Goal: Task Accomplishment & Management: Use online tool/utility

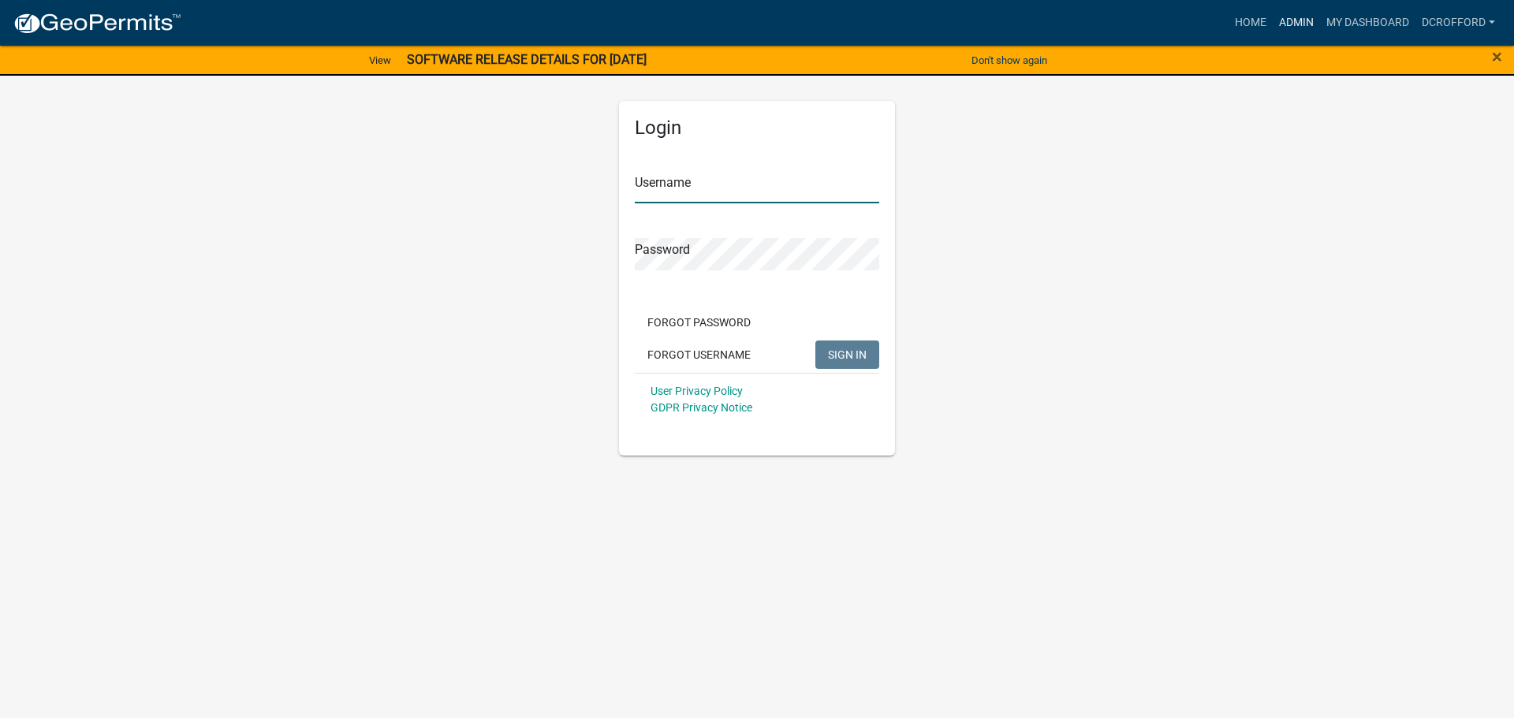
type input "dcrofford"
click at [1303, 25] on link "Admin" at bounding box center [1295, 23] width 47 height 30
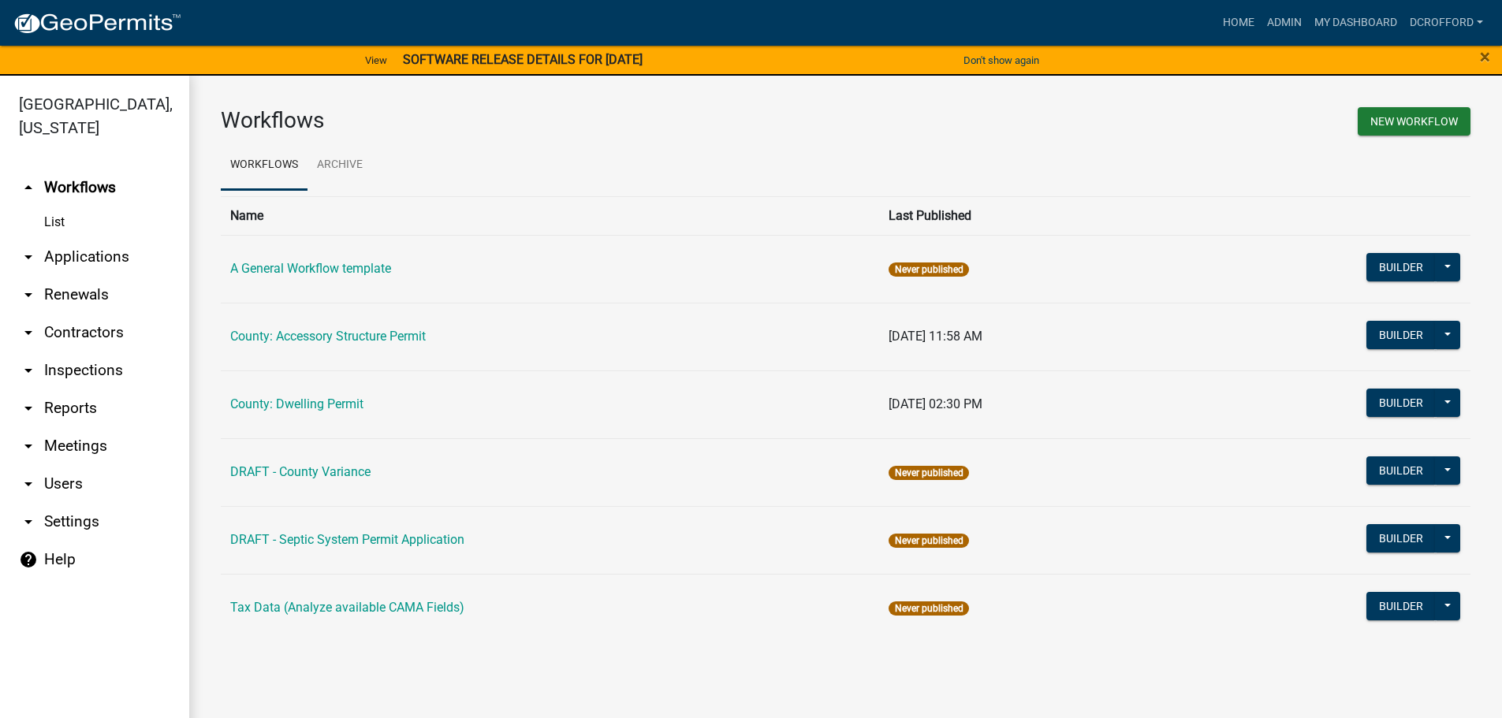
click at [93, 259] on link "arrow_drop_down Applications" at bounding box center [94, 257] width 189 height 38
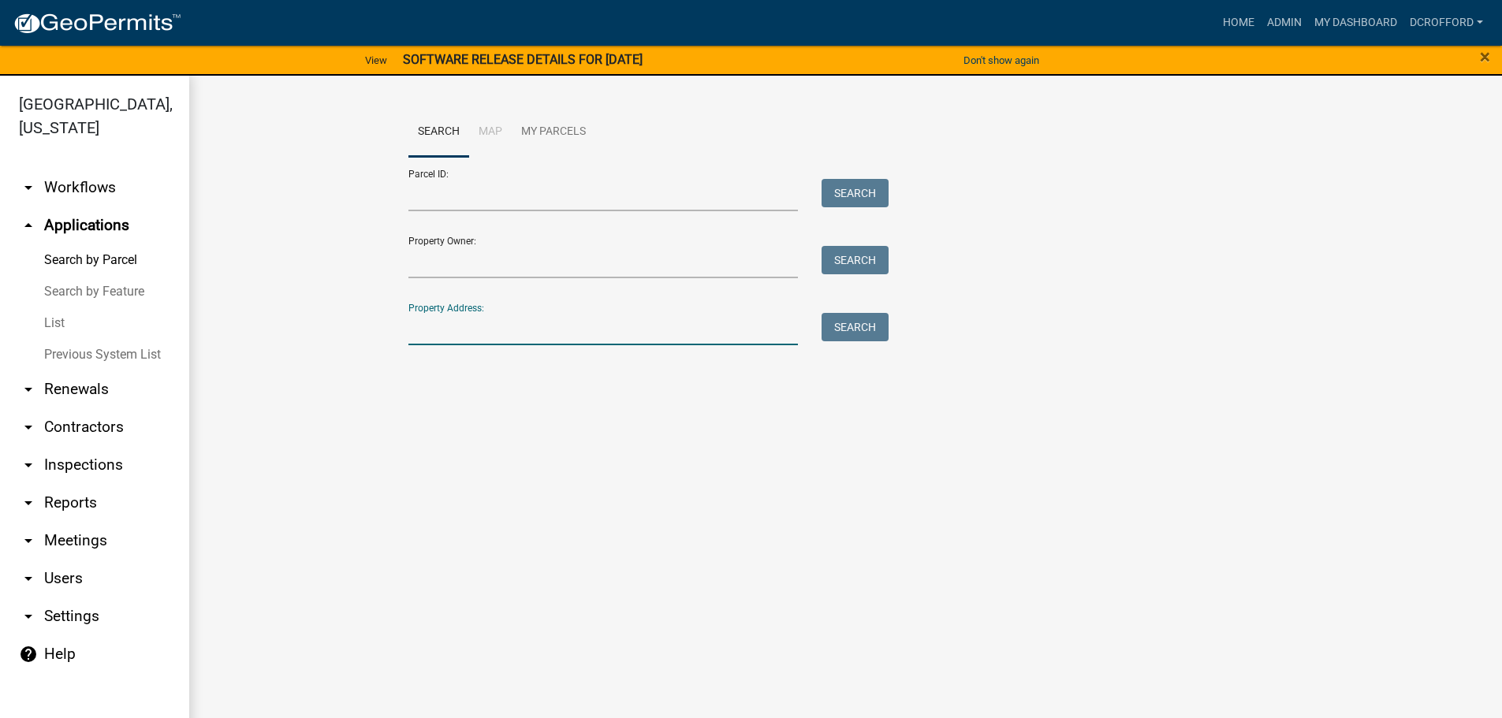
click at [498, 331] on input "Property Address:" at bounding box center [603, 329] width 390 height 32
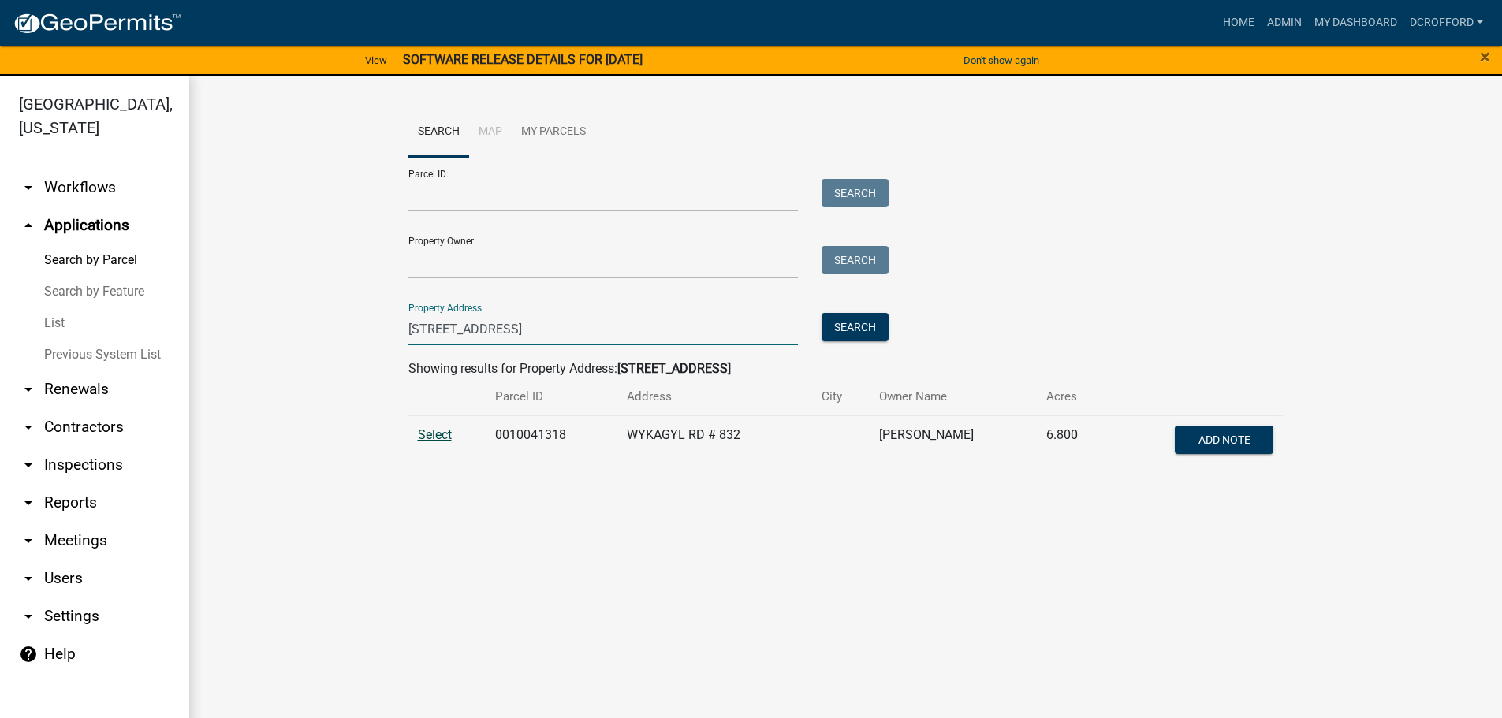
type input "832 wykagyl rd"
click at [434, 437] on span "Select" at bounding box center [435, 434] width 34 height 15
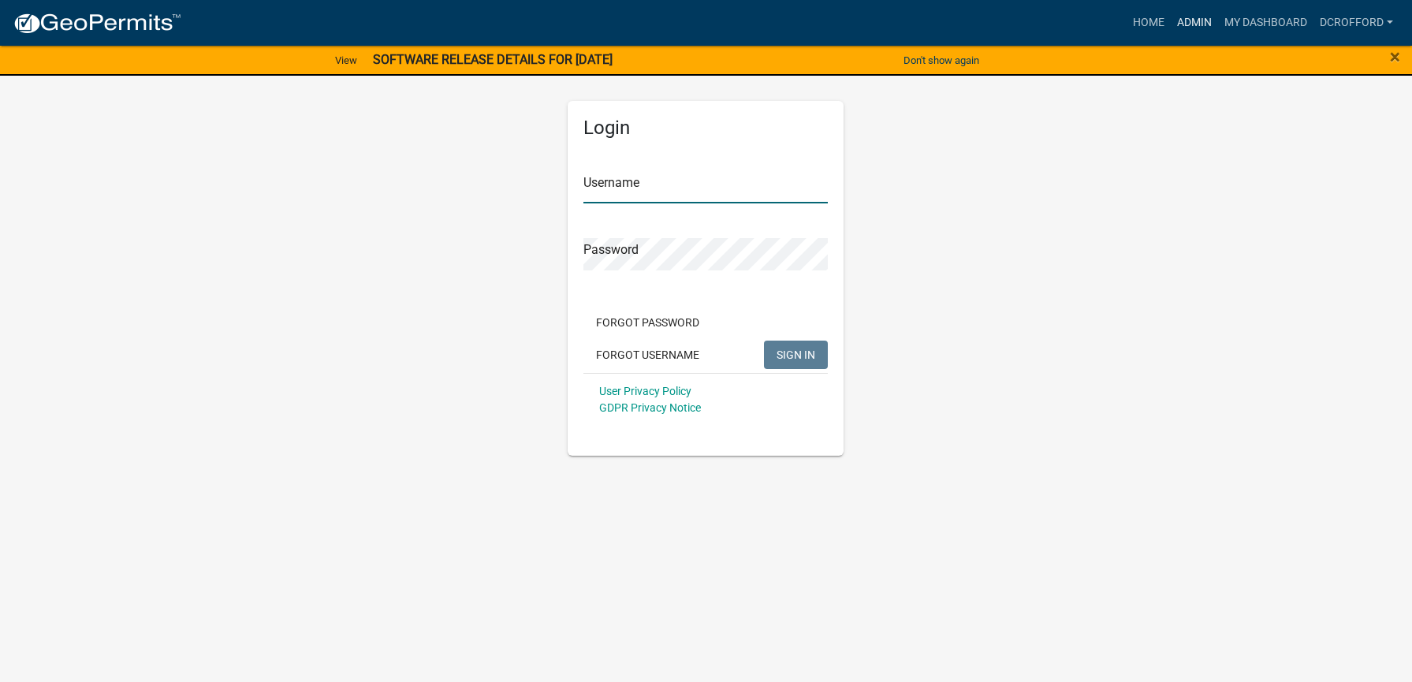
type input "dcrofford"
click at [1192, 22] on link "Admin" at bounding box center [1194, 23] width 47 height 30
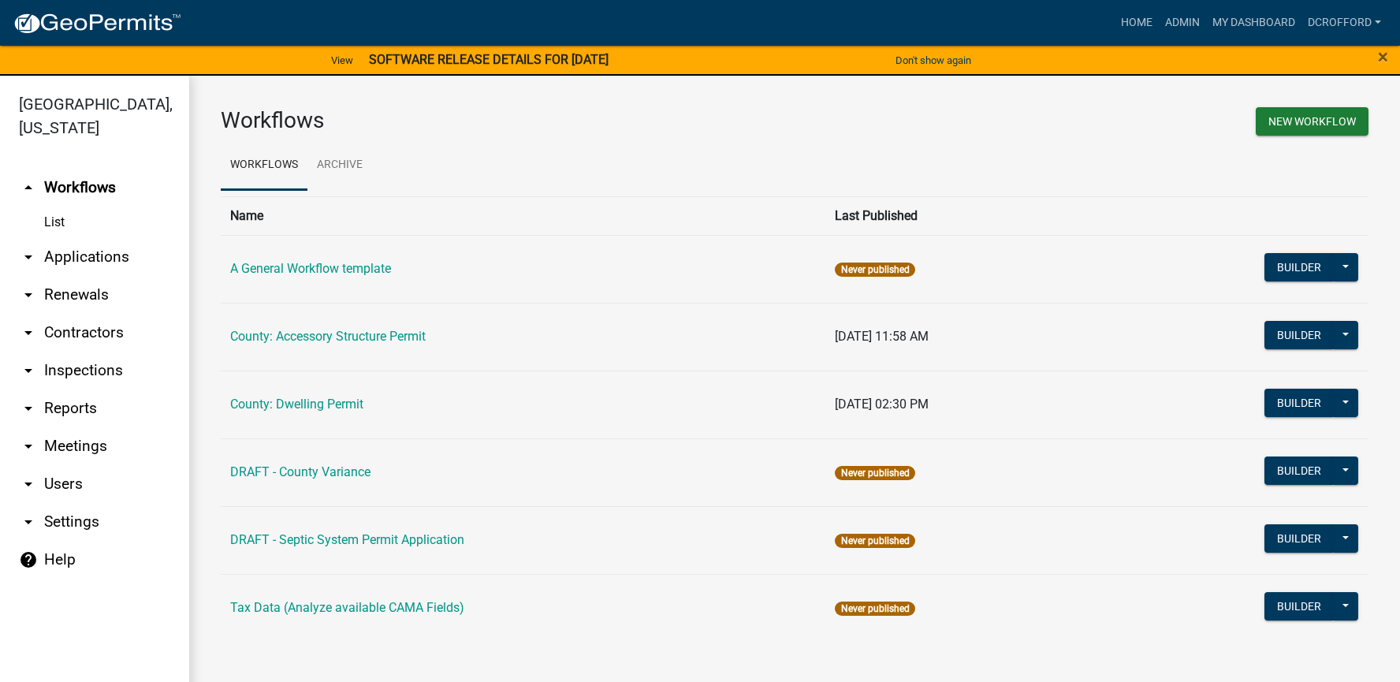
click at [93, 263] on link "arrow_drop_down Applications" at bounding box center [94, 257] width 189 height 38
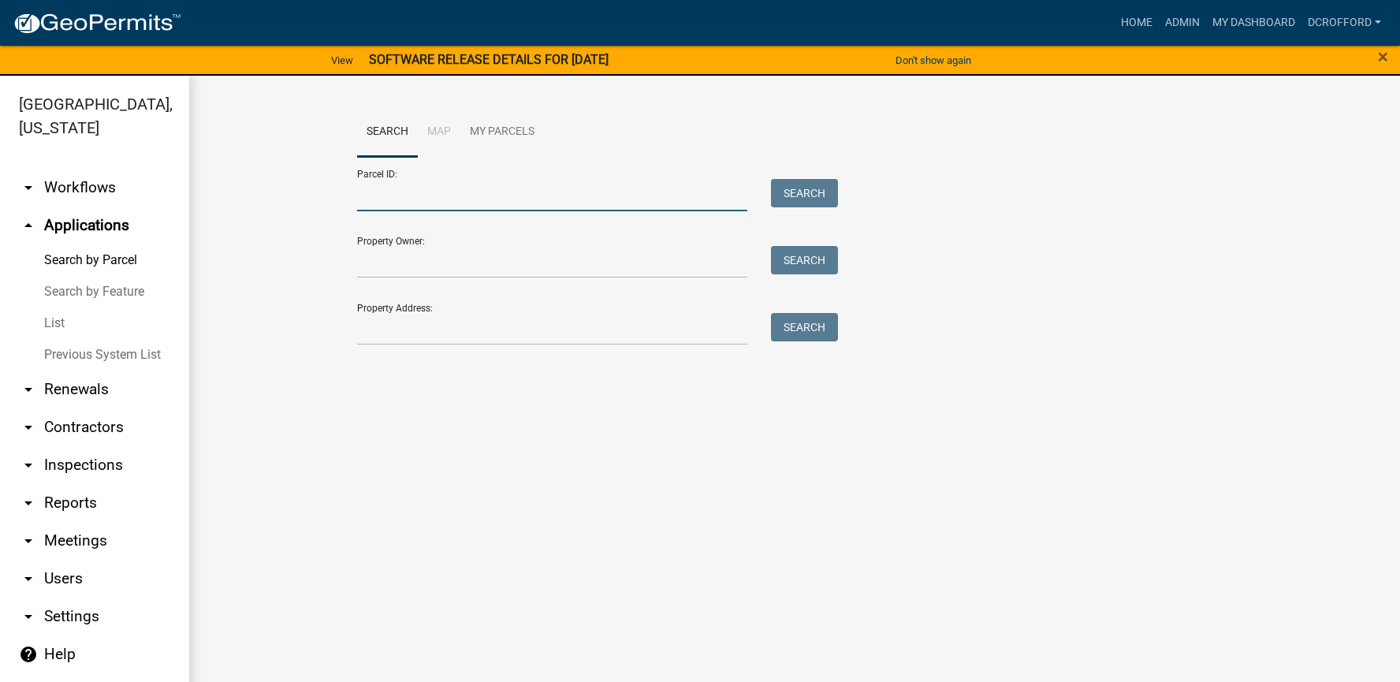
click at [445, 197] on input "Parcel ID:" at bounding box center [552, 195] width 390 height 32
type input "0010122100"
click at [812, 203] on button "Search" at bounding box center [804, 193] width 67 height 28
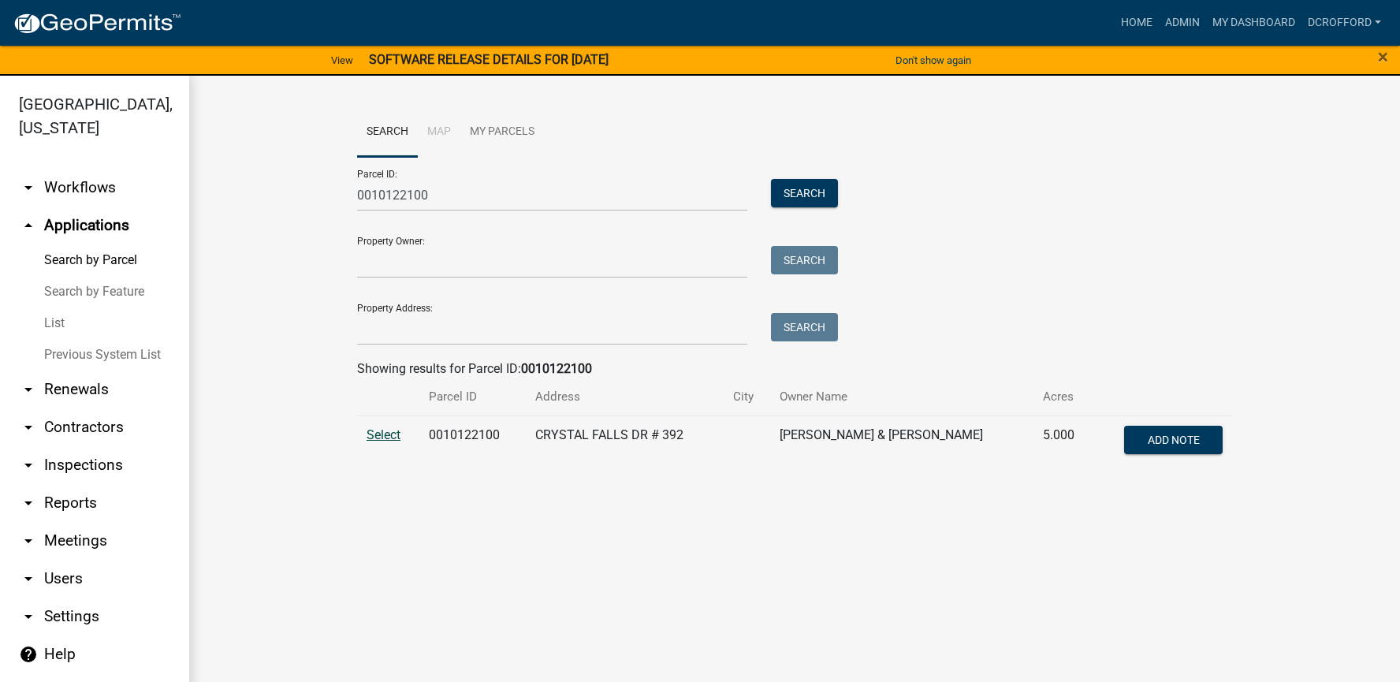
click at [386, 437] on span "Select" at bounding box center [384, 434] width 34 height 15
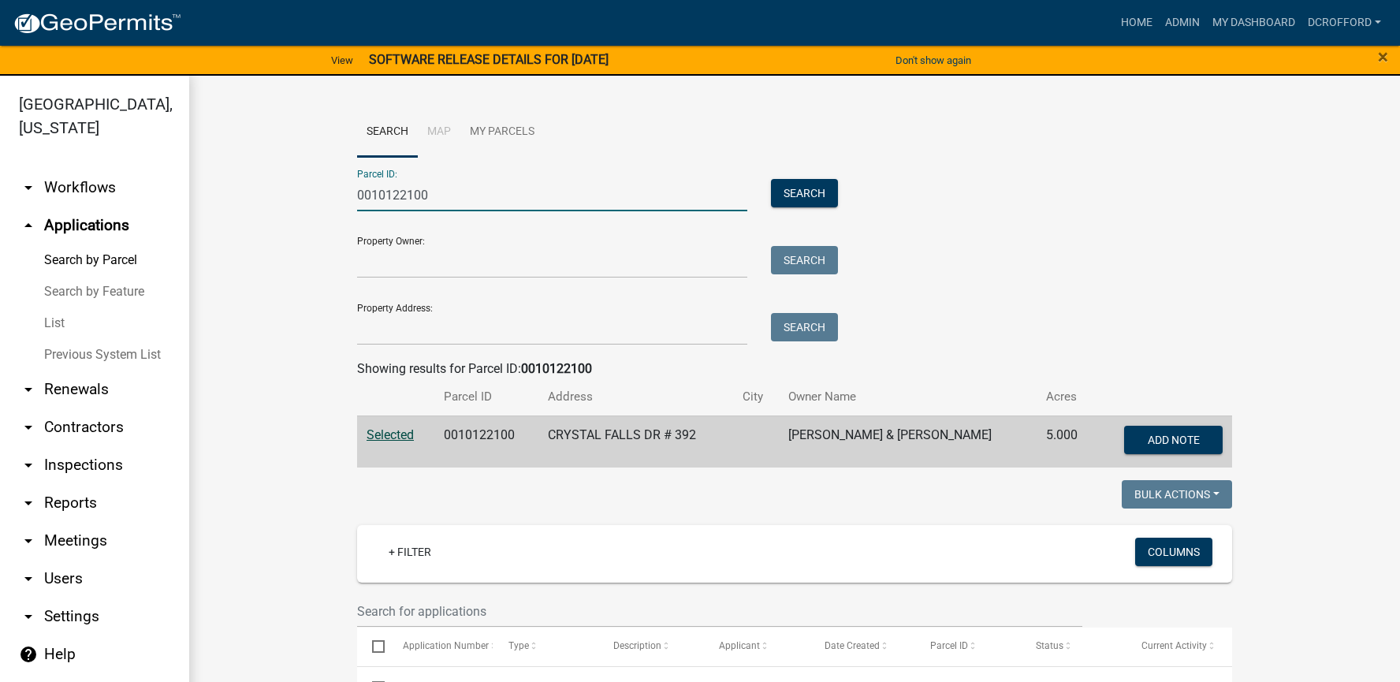
drag, startPoint x: 474, startPoint y: 195, endPoint x: 338, endPoint y: 189, distance: 135.7
click at [338, 189] on wm-workflow-application-search-view "Search Map My Parcels Parcel ID: 0010122100 Search Property Owner: Search Prope…" at bounding box center [795, 619] width 1148 height 1025
type input "0010023200"
click at [803, 199] on button "Search" at bounding box center [804, 193] width 67 height 28
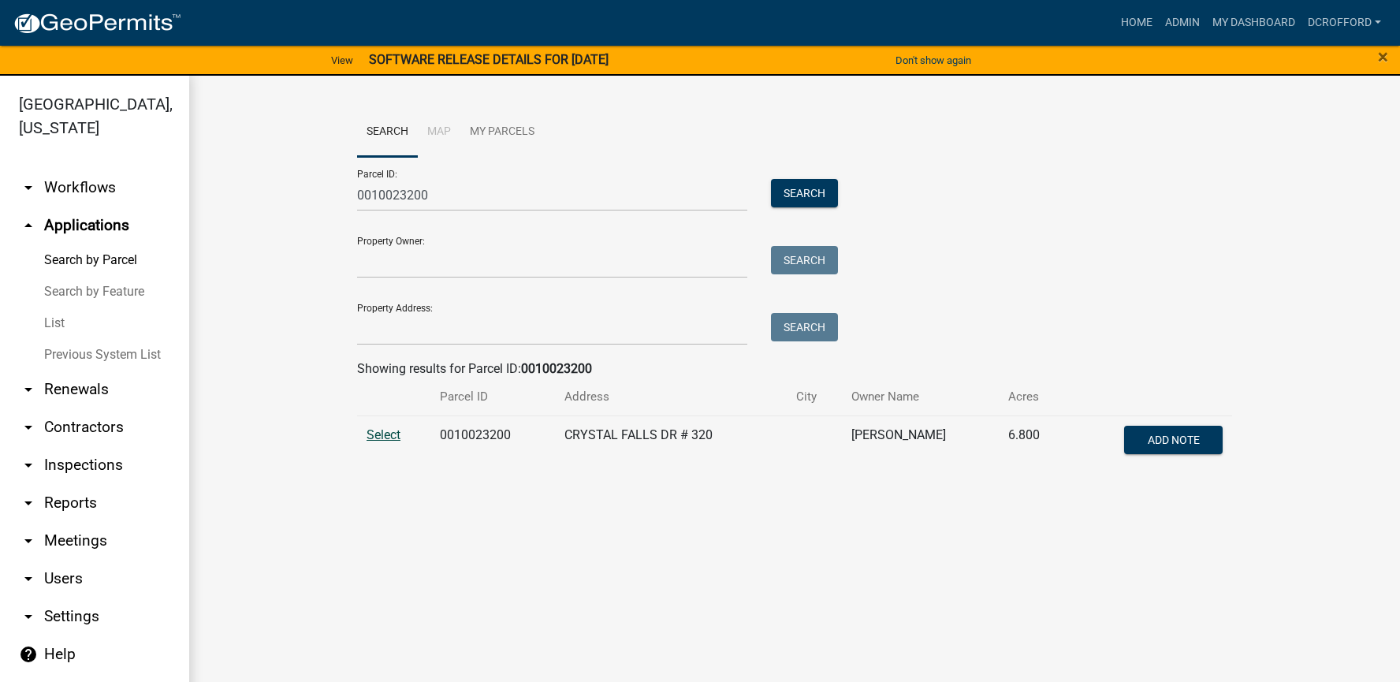
click at [379, 432] on span "Select" at bounding box center [384, 434] width 34 height 15
